Goal: Complete application form

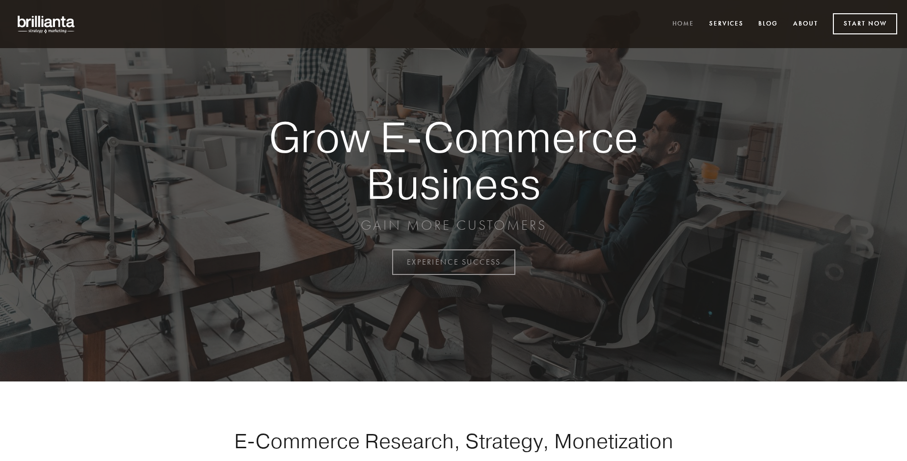
scroll to position [2574, 0]
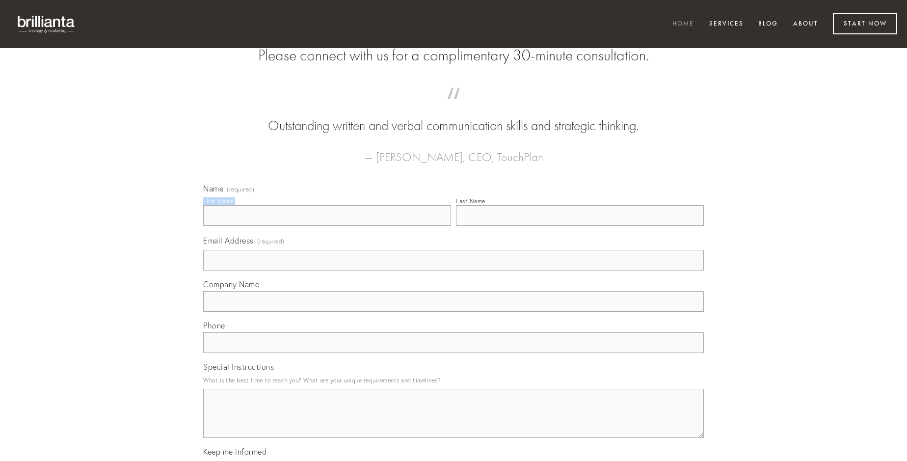
type input "[PERSON_NAME]"
click at [580, 226] on input "Last Name" at bounding box center [580, 215] width 248 height 21
type input "[PERSON_NAME]"
click at [454, 271] on input "Email Address (required)" at bounding box center [453, 260] width 501 height 21
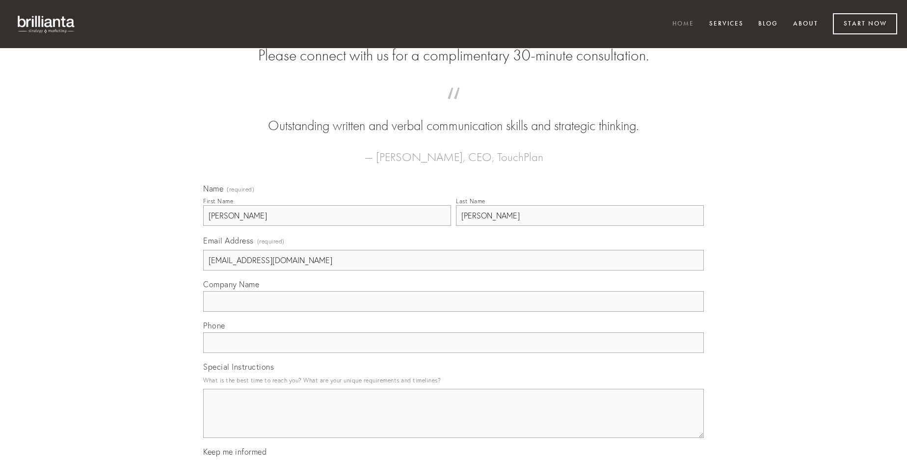
type input "[EMAIL_ADDRESS][DOMAIN_NAME]"
click at [454, 312] on input "Company Name" at bounding box center [453, 301] width 501 height 21
type input "vulgo"
click at [454, 353] on input "text" at bounding box center [453, 342] width 501 height 21
click at [454, 422] on textarea "Special Instructions" at bounding box center [453, 413] width 501 height 49
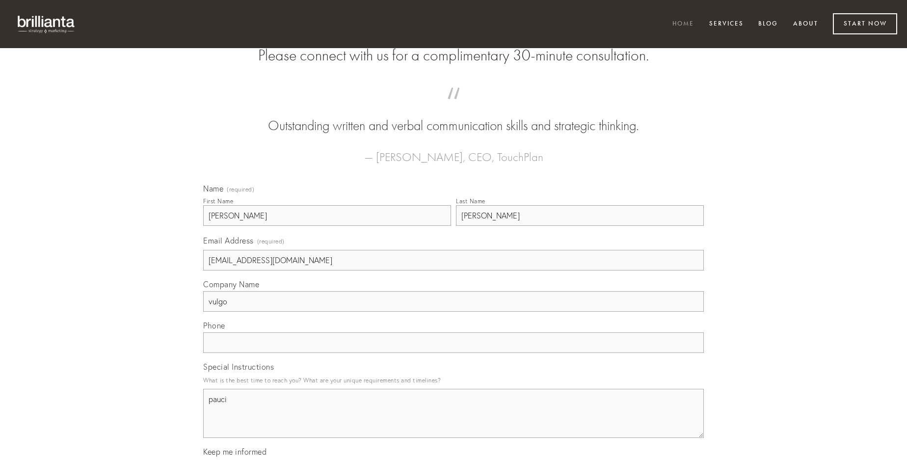
type textarea "pauci"
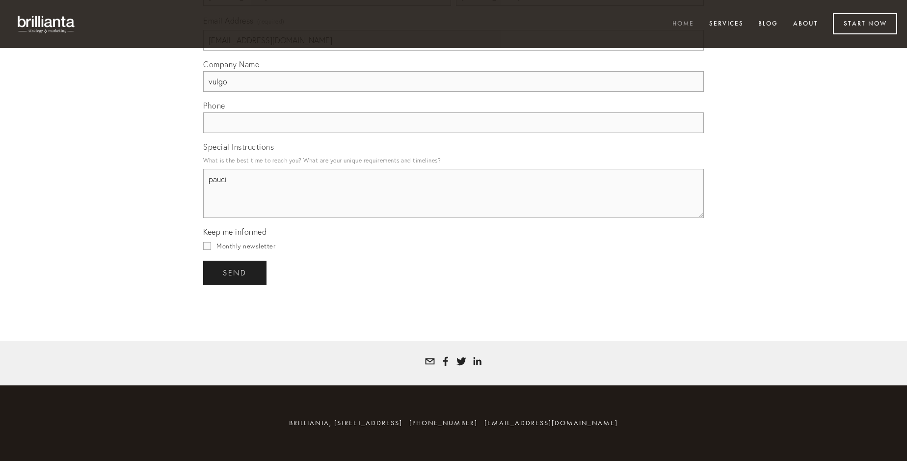
click at [236, 273] on span "send" at bounding box center [235, 273] width 24 height 9
